Goal: Task Accomplishment & Management: Complete application form

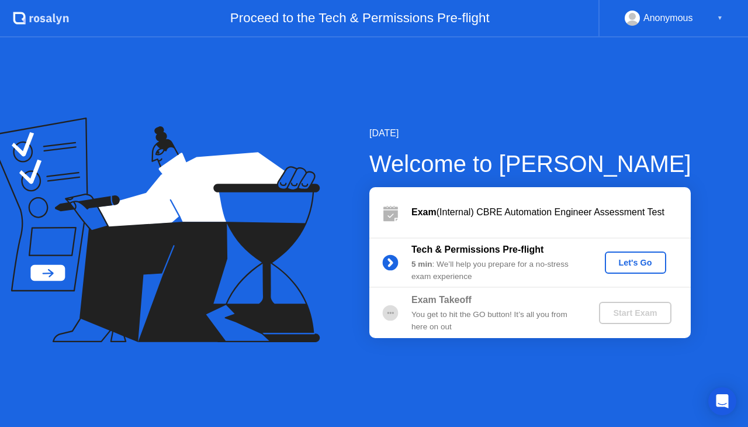
click at [643, 258] on div "Let's Go" at bounding box center [636, 262] width 52 height 9
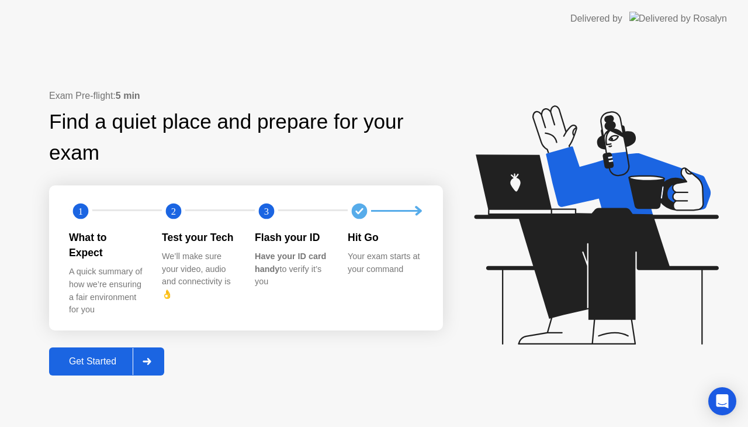
click at [101, 356] on div "Get Started" at bounding box center [93, 361] width 80 height 11
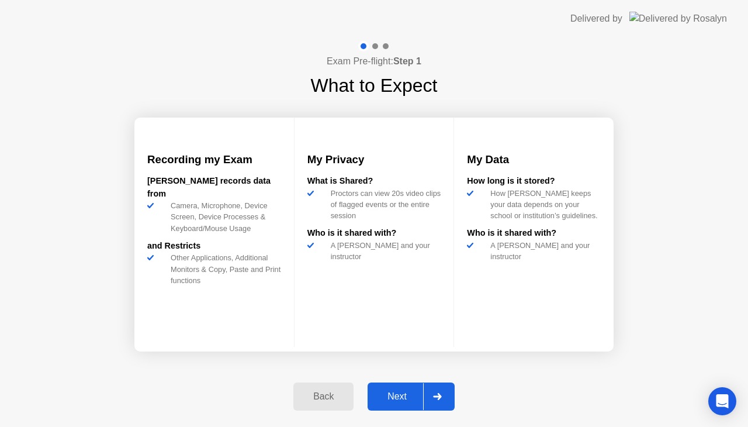
click at [395, 388] on button "Next" at bounding box center [411, 396] width 87 height 28
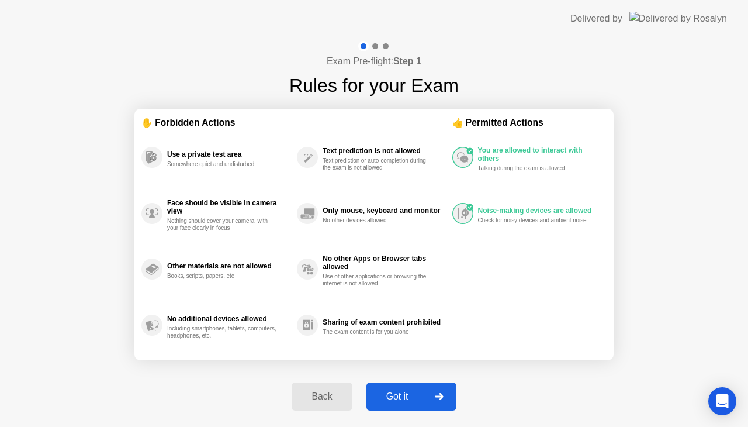
click at [395, 388] on button "Got it" at bounding box center [412, 396] width 90 height 28
select select "**********"
select select "*******"
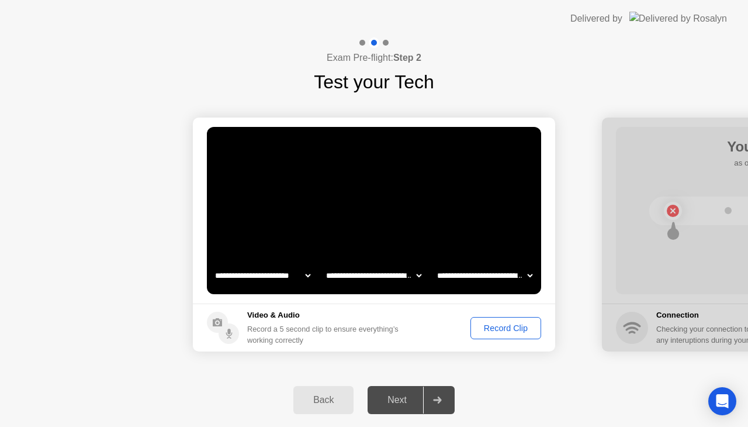
click at [419, 275] on select "**********" at bounding box center [374, 275] width 100 height 23
click at [415, 275] on select "**********" at bounding box center [374, 275] width 100 height 23
click at [505, 323] on div "Record Clip" at bounding box center [506, 327] width 63 height 9
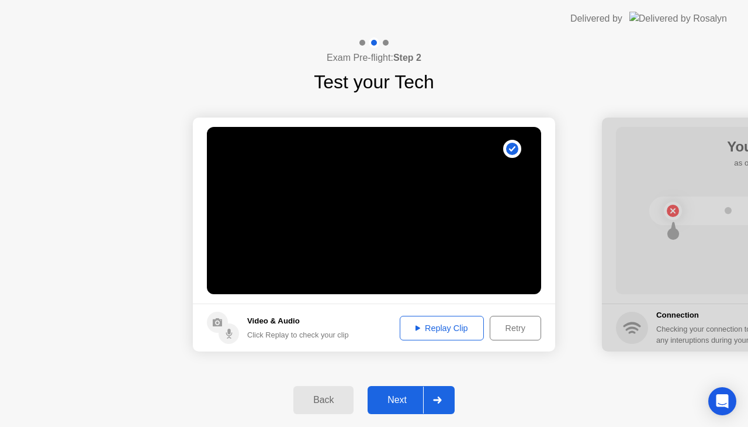
click at [422, 331] on div "Replay Clip" at bounding box center [442, 327] width 76 height 9
click at [434, 399] on icon at bounding box center [437, 399] width 8 height 7
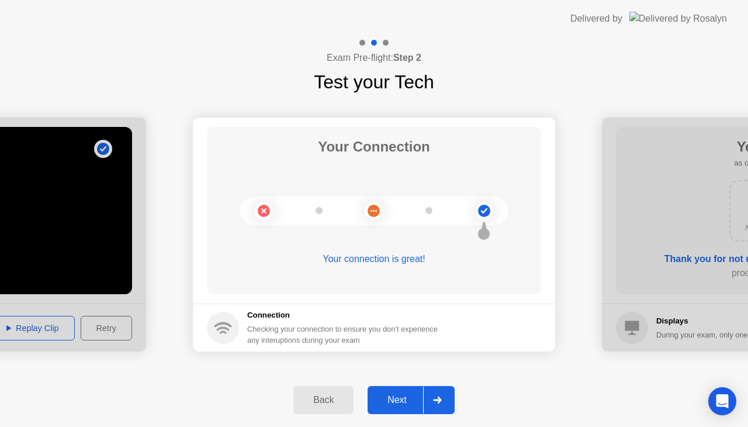
click at [440, 405] on div at bounding box center [437, 399] width 28 height 27
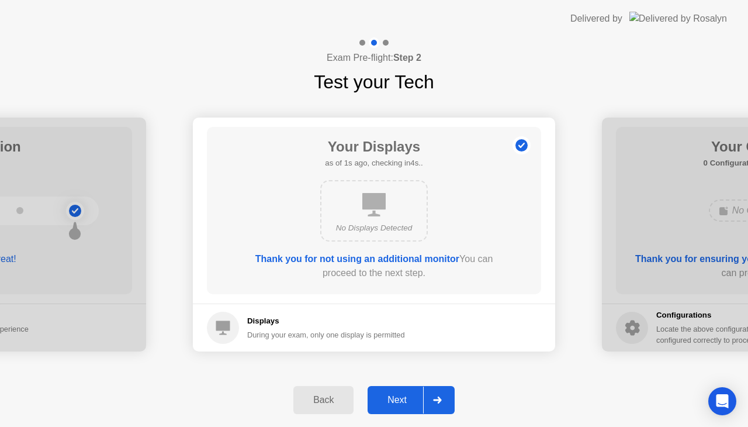
click at [432, 399] on div at bounding box center [437, 399] width 28 height 27
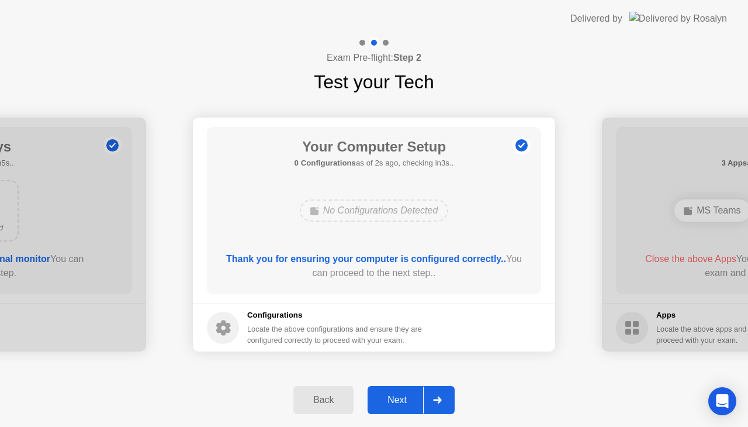
click at [437, 402] on icon at bounding box center [437, 399] width 9 height 7
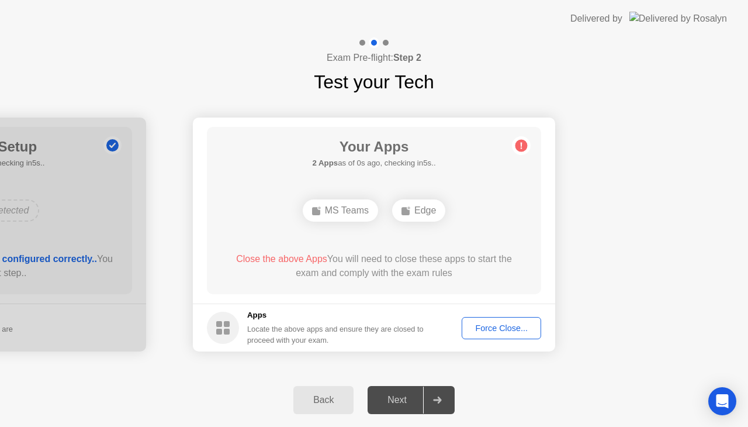
drag, startPoint x: 515, startPoint y: 340, endPoint x: 504, endPoint y: 327, distance: 16.6
click at [504, 327] on footer "Apps Locate the above apps and ensure they are closed to proceed with your exam…" at bounding box center [374, 327] width 363 height 48
click at [504, 327] on div "Force Close..." at bounding box center [501, 327] width 71 height 9
click at [498, 325] on div "Force Close..." at bounding box center [501, 327] width 71 height 9
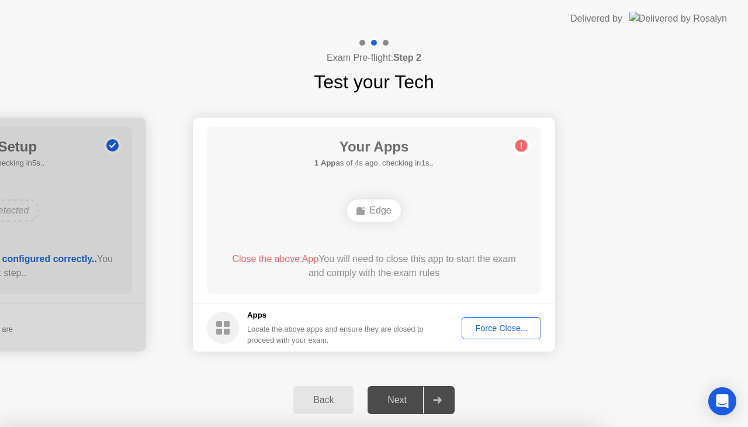
click at [381, 210] on div "Edge" at bounding box center [373, 210] width 53 height 22
click at [523, 330] on div "Force Close..." at bounding box center [501, 327] width 71 height 9
click at [497, 323] on div "Force Close..." at bounding box center [501, 327] width 71 height 9
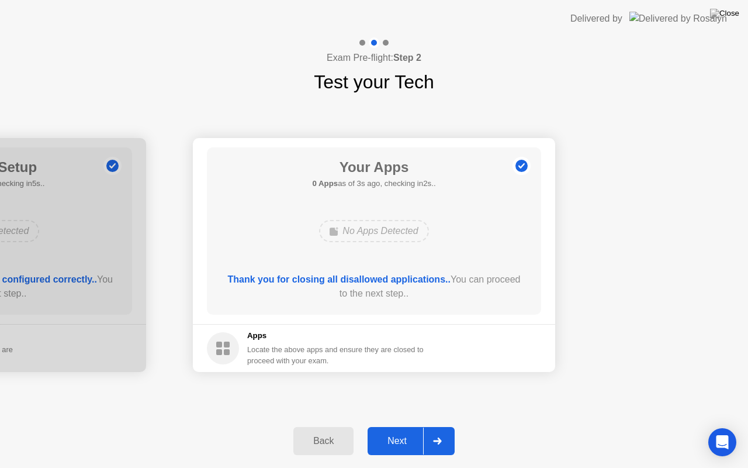
click at [444, 426] on div at bounding box center [437, 440] width 28 height 27
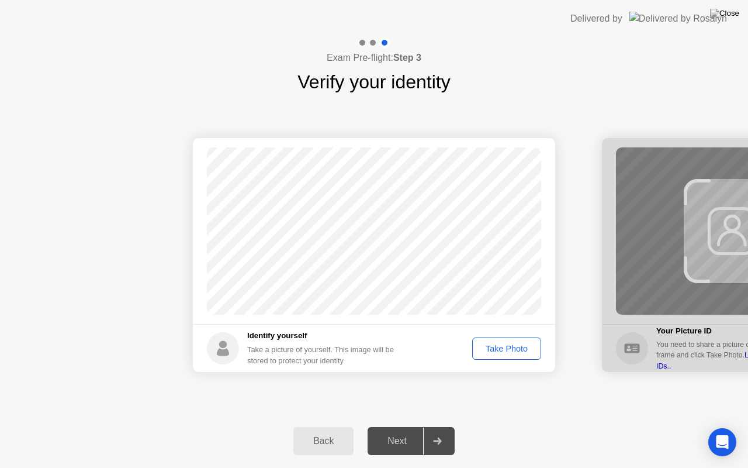
click at [491, 347] on div "Take Photo" at bounding box center [507, 348] width 61 height 9
click at [436, 426] on div at bounding box center [437, 440] width 28 height 27
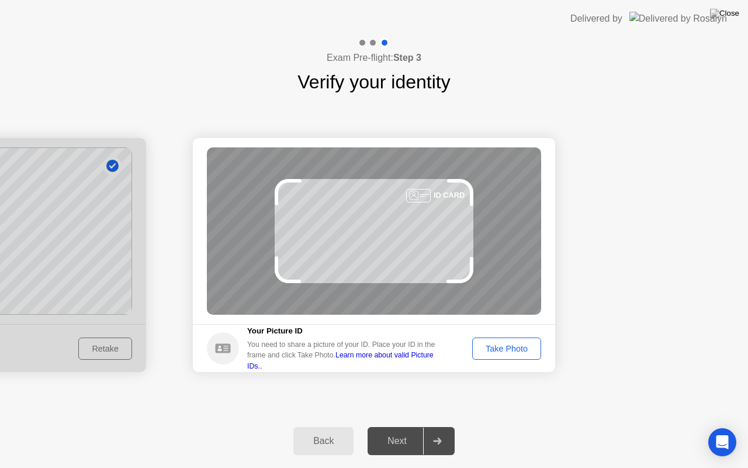
click at [500, 350] on div "Take Photo" at bounding box center [507, 348] width 61 height 9
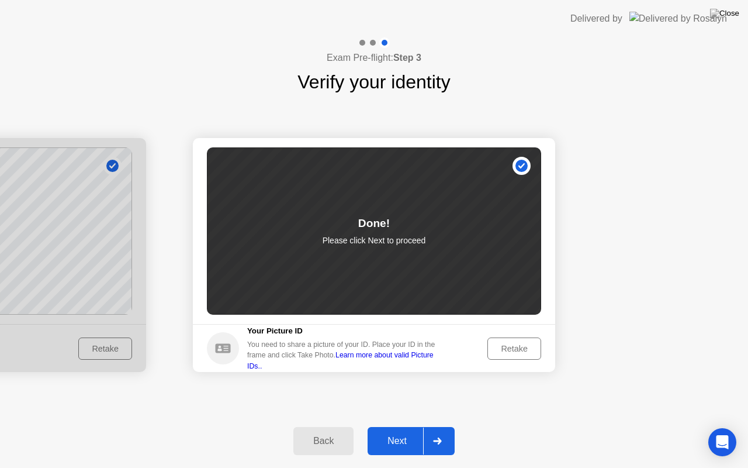
click at [439, 426] on div at bounding box center [437, 440] width 28 height 27
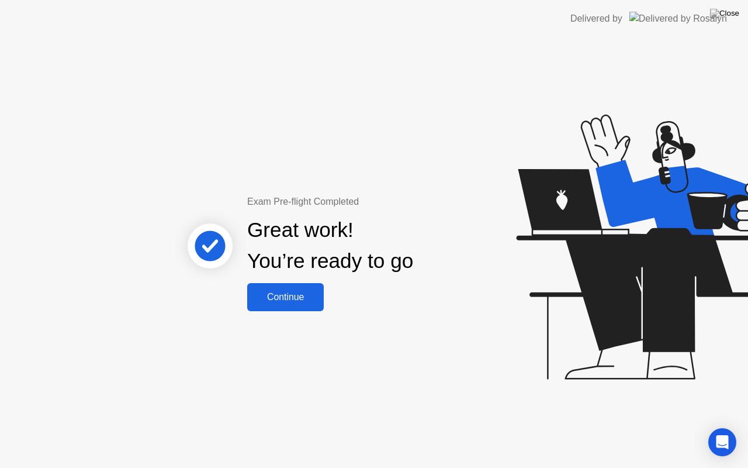
click at [278, 301] on div "Continue" at bounding box center [286, 297] width 70 height 11
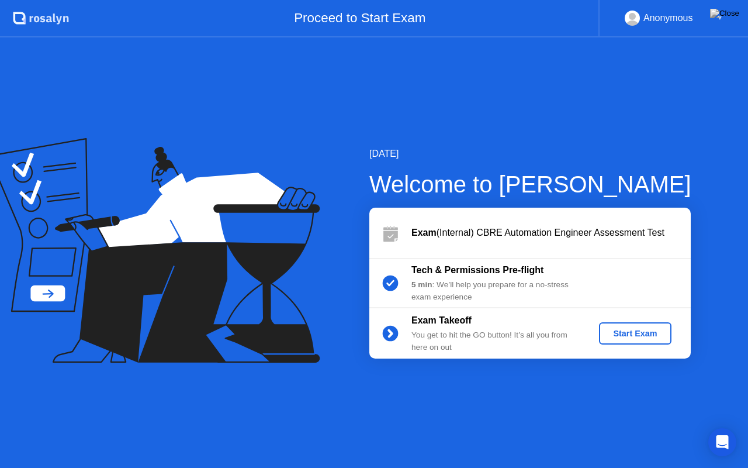
click at [633, 336] on div "Start Exam" at bounding box center [635, 333] width 63 height 9
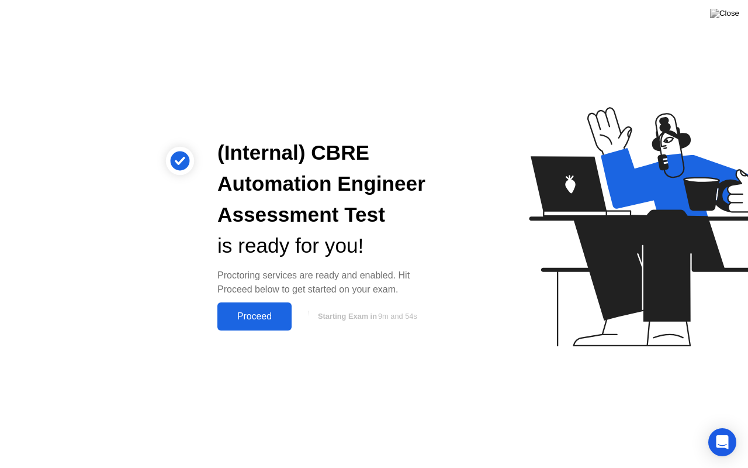
click at [253, 317] on div "Proceed" at bounding box center [254, 316] width 67 height 11
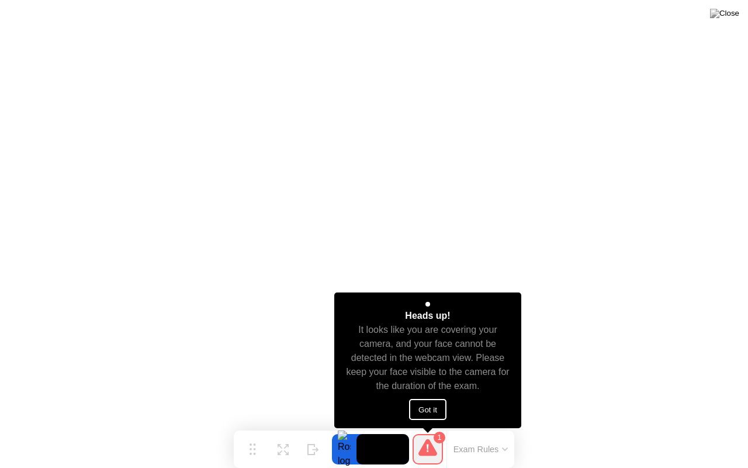
click at [437, 409] on button "Got it" at bounding box center [427, 409] width 37 height 21
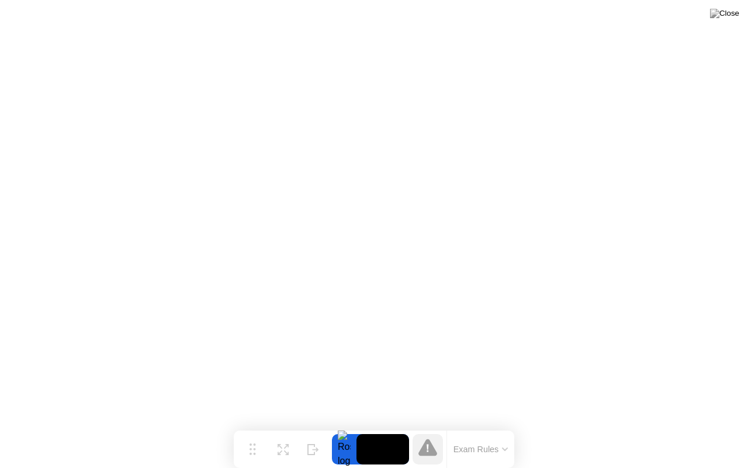
click at [503, 426] on button "Exam Rules" at bounding box center [481, 449] width 62 height 11
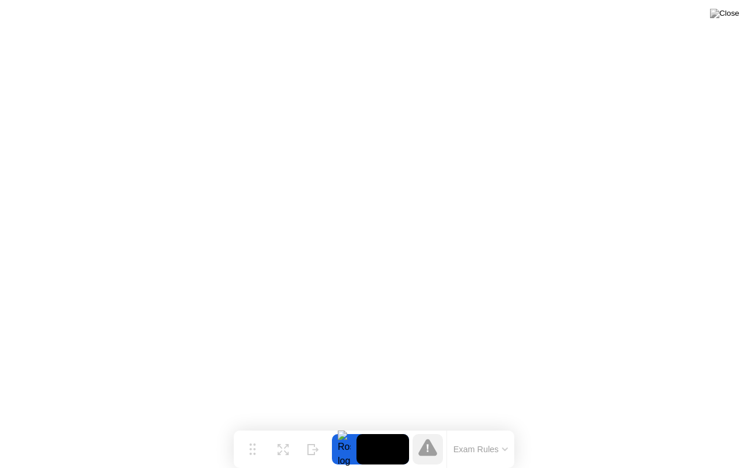
click at [505, 426] on icon at bounding box center [505, 449] width 6 height 4
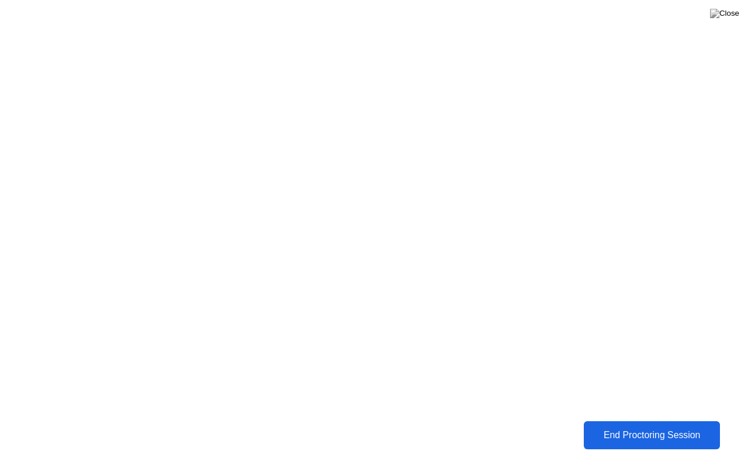
click at [655, 426] on div "End Proctoring Session" at bounding box center [652, 434] width 139 height 11
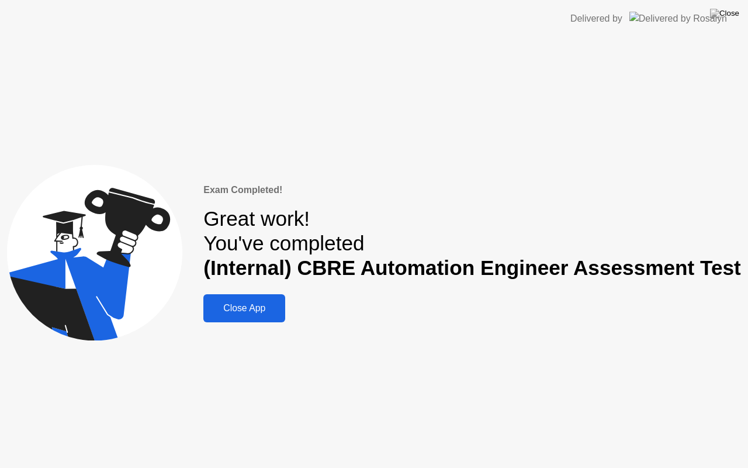
click at [253, 312] on div "Close App" at bounding box center [244, 308] width 75 height 11
